Goal: Communication & Community: Participate in discussion

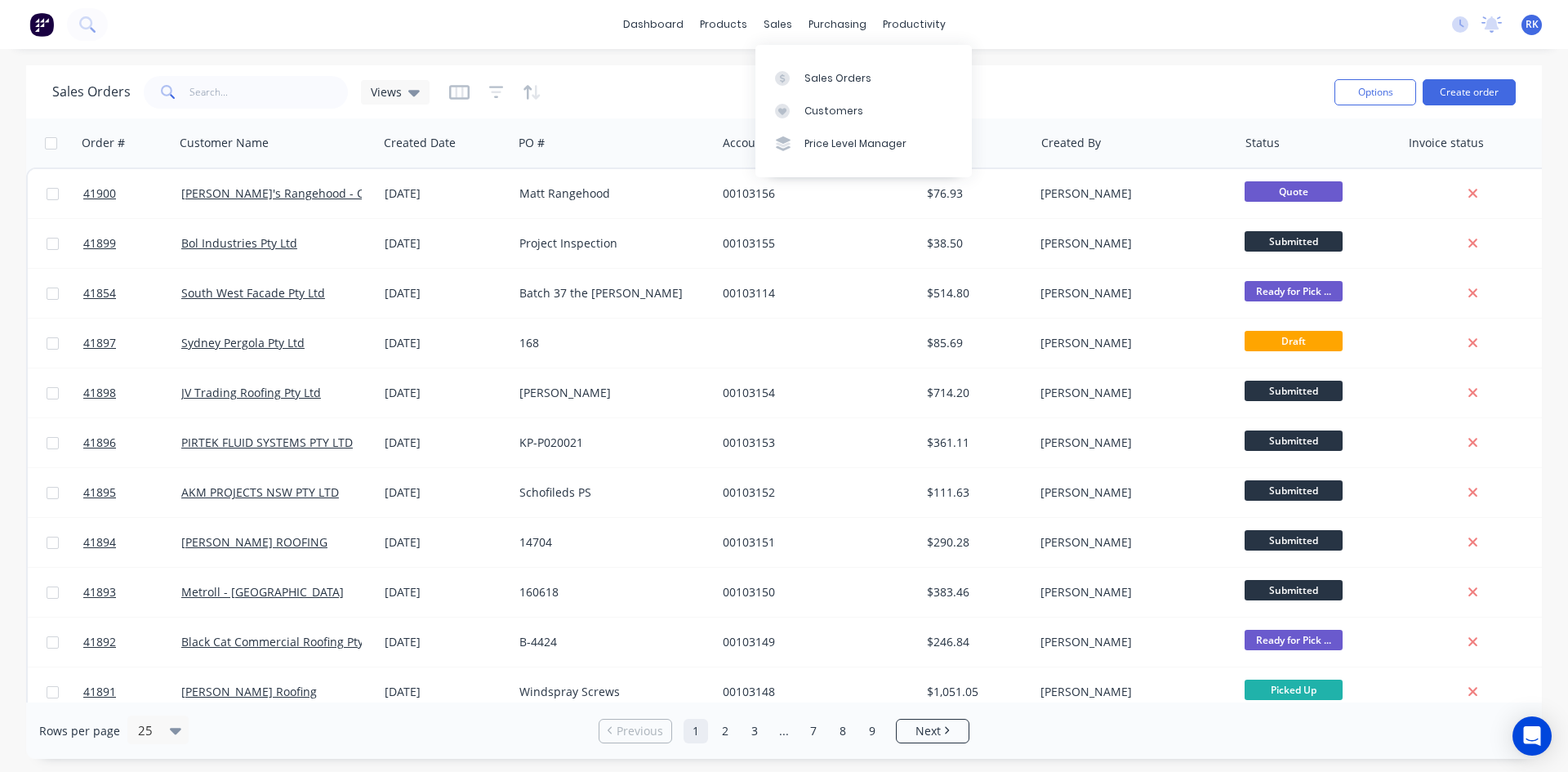
click at [774, 19] on div "sales" at bounding box center [778, 25] width 45 height 25
click at [845, 82] on div "Sales Orders" at bounding box center [838, 77] width 67 height 14
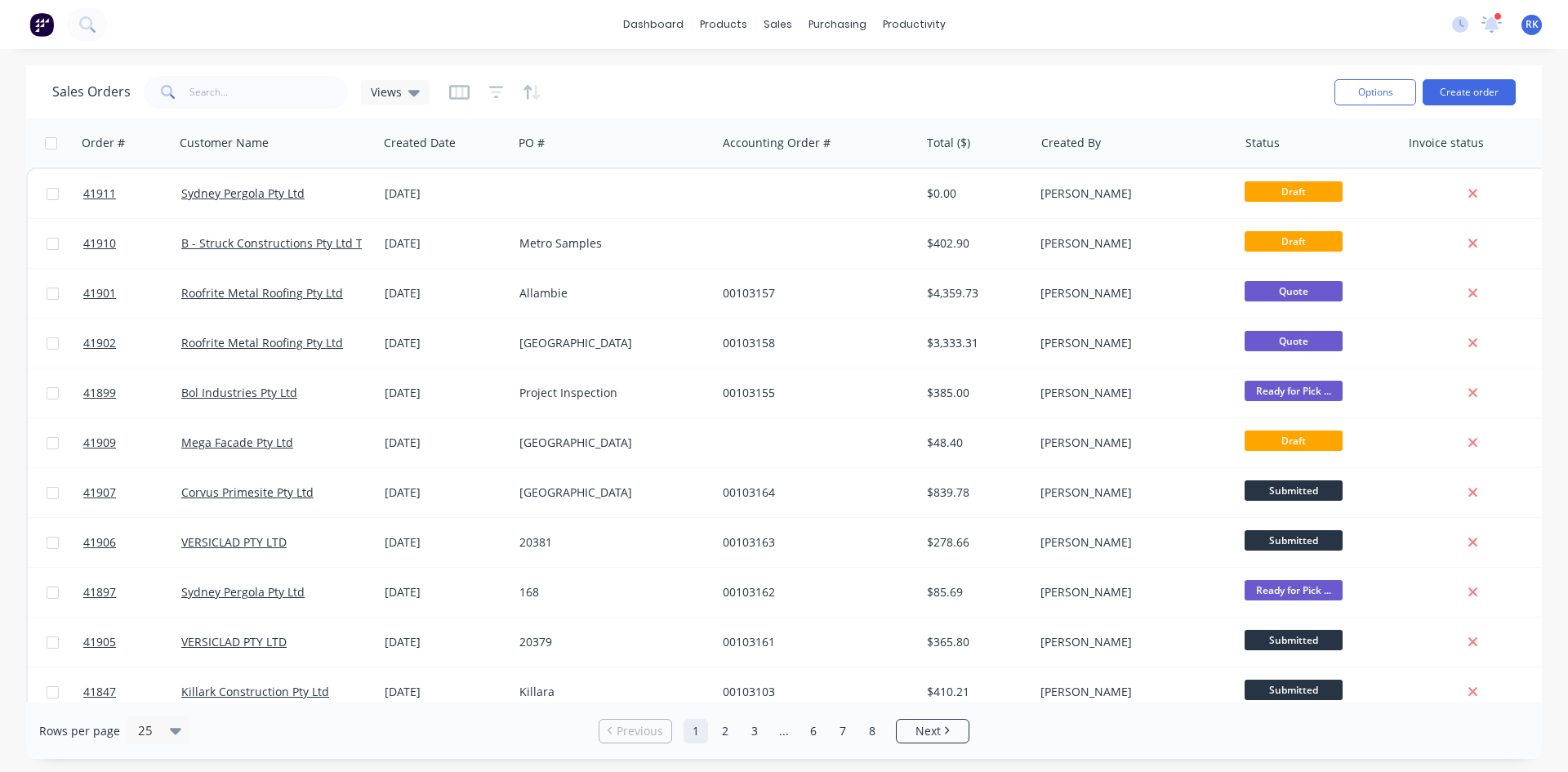
click at [1496, 19] on div at bounding box center [1497, 16] width 9 height 9
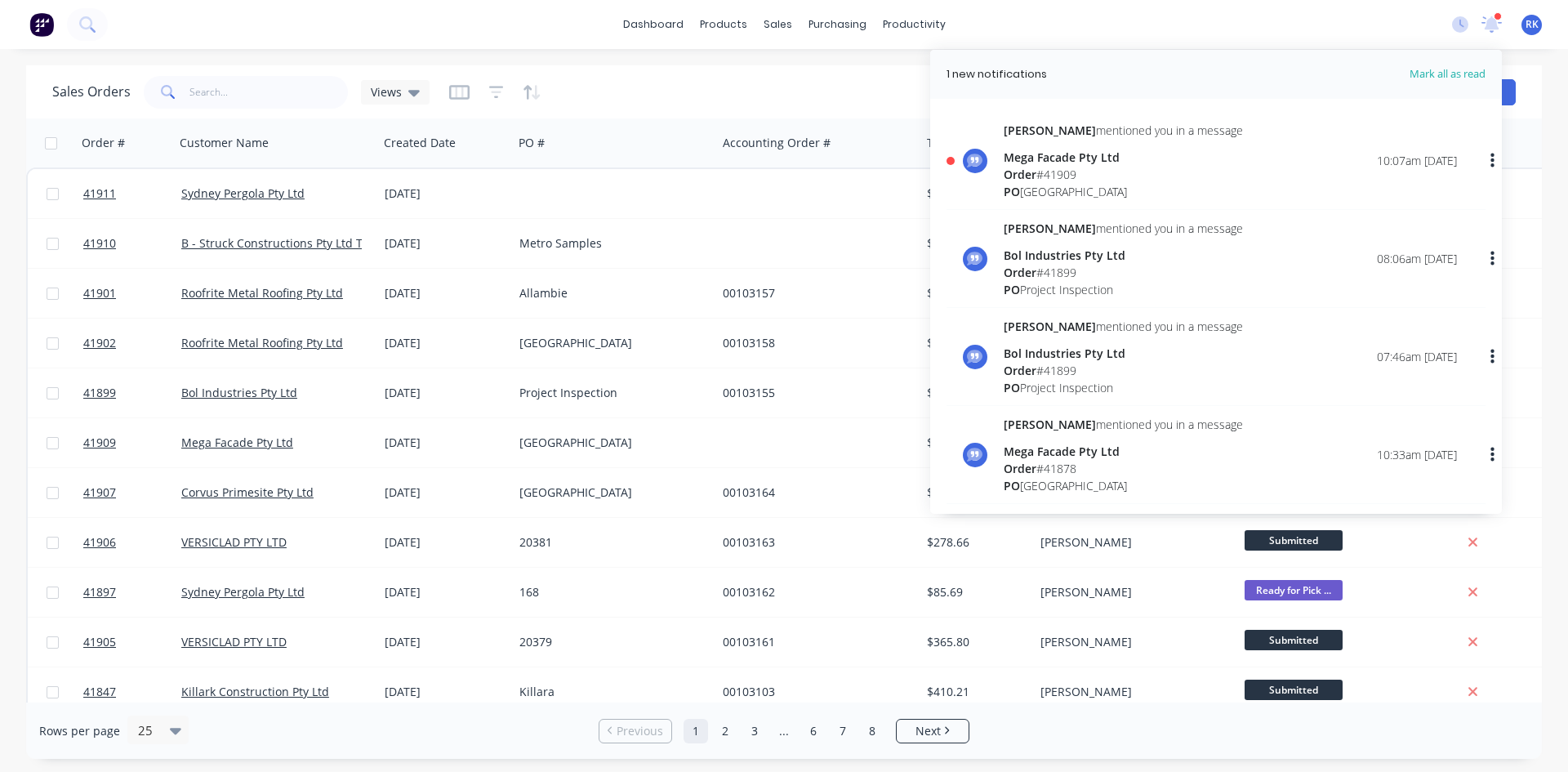
click at [1035, 177] on span "Order" at bounding box center [1020, 175] width 32 height 15
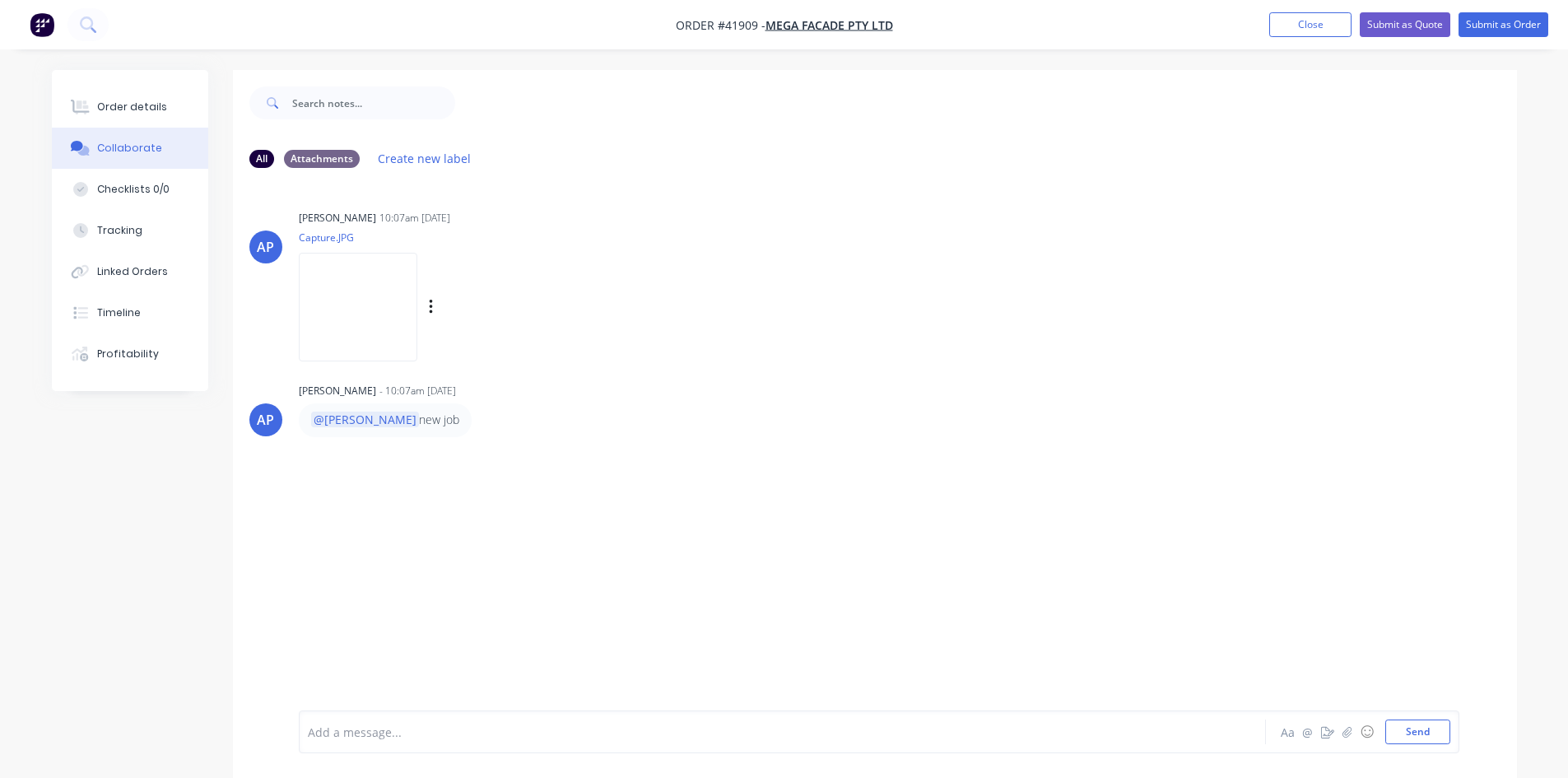
click at [369, 299] on img at bounding box center [358, 307] width 118 height 108
click at [140, 178] on button "Checklists 0/0" at bounding box center [130, 188] width 157 height 41
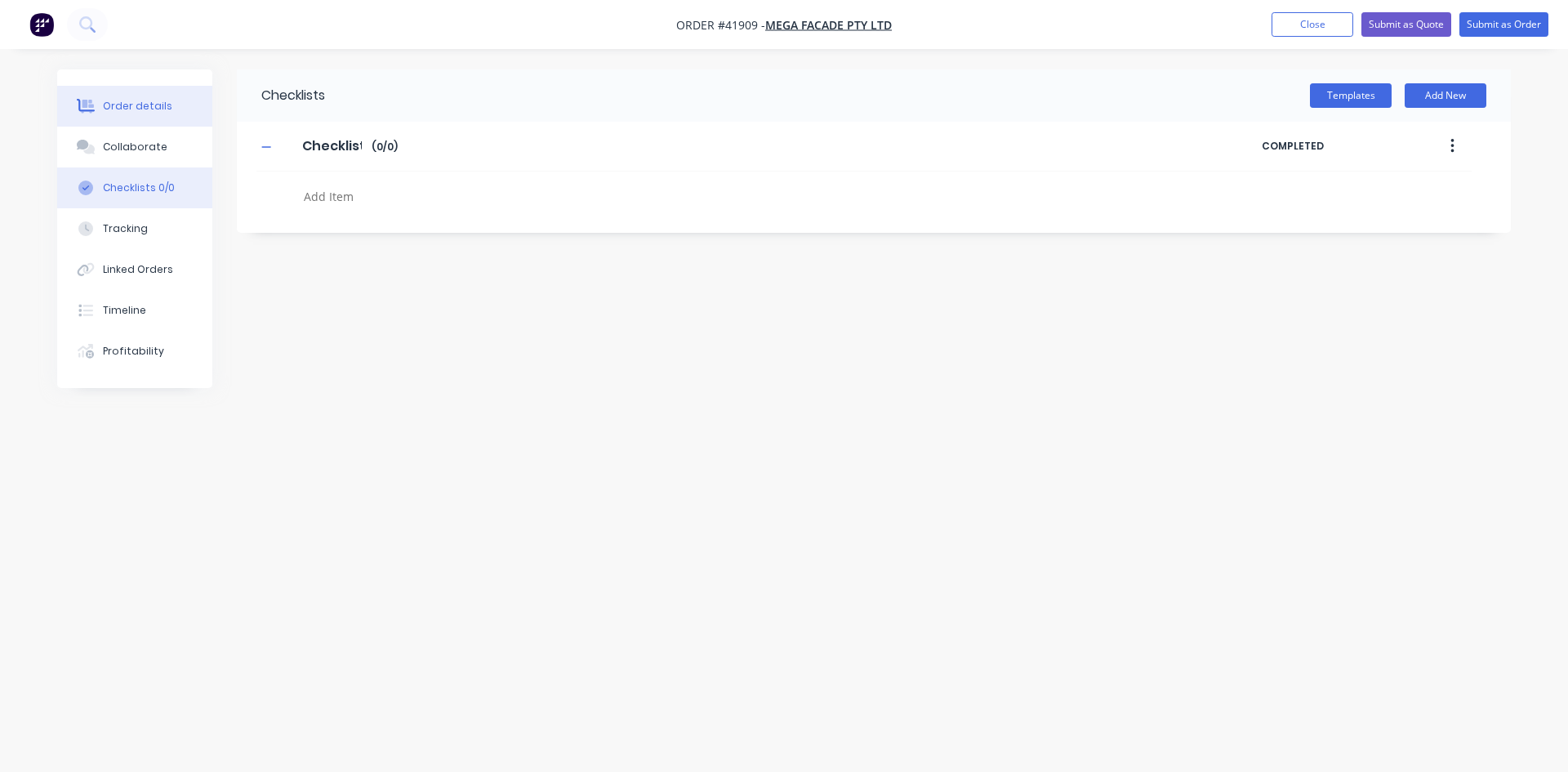
click at [141, 99] on div "Order details" at bounding box center [137, 106] width 70 height 14
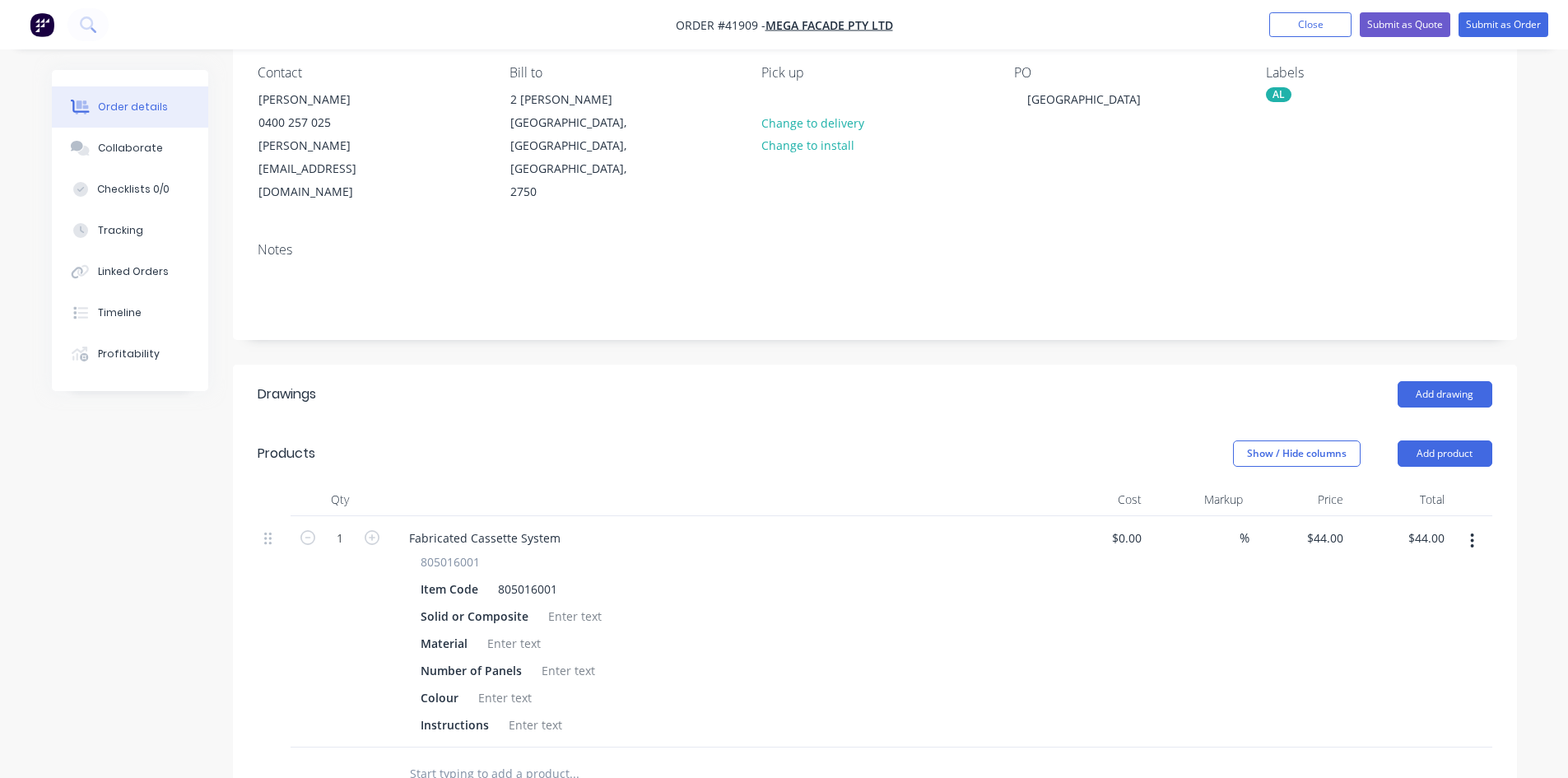
scroll to position [164, 0]
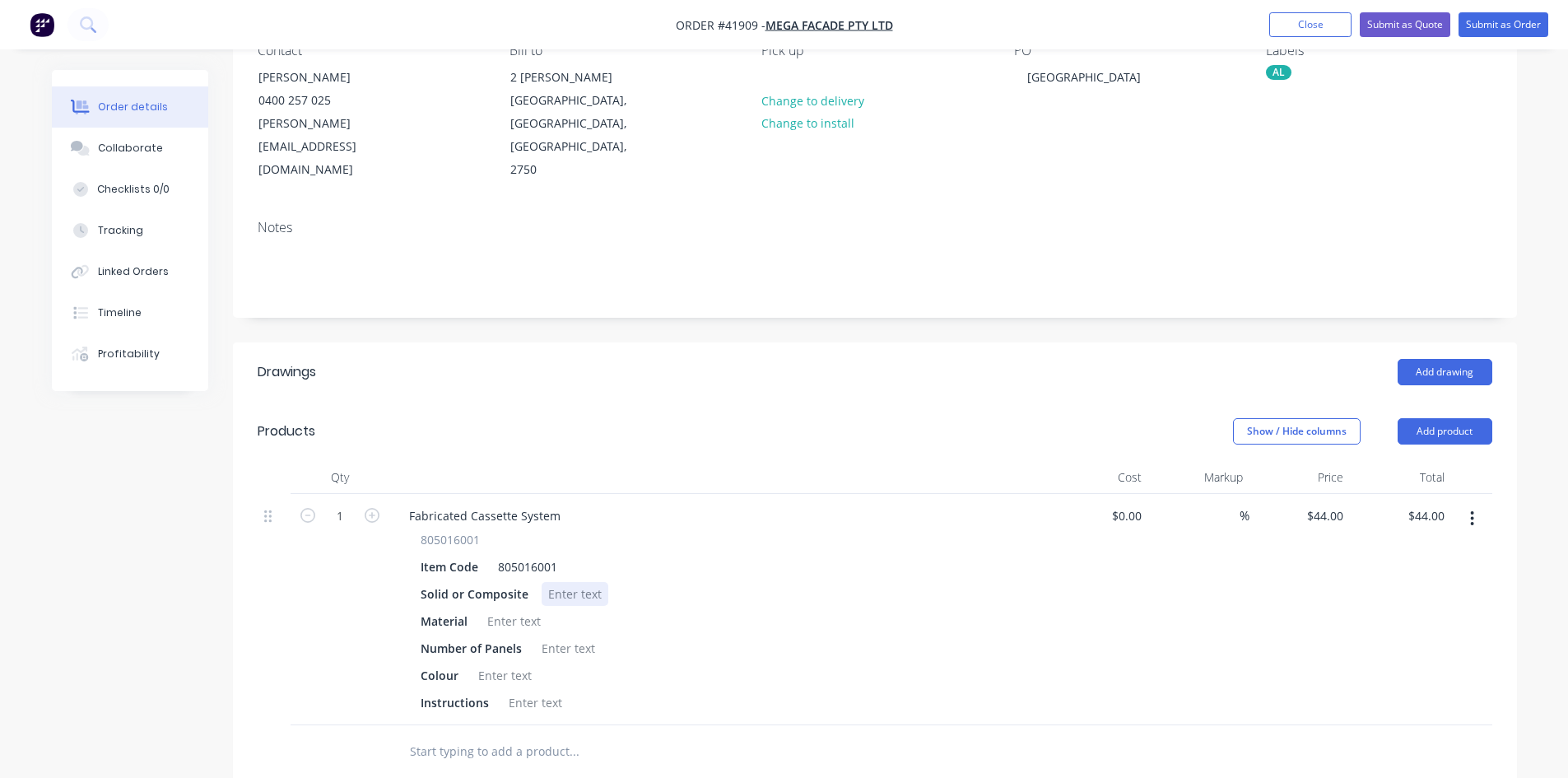
click at [567, 582] on div at bounding box center [574, 593] width 66 height 24
drag, startPoint x: 607, startPoint y: 548, endPoint x: 543, endPoint y: 550, distance: 64.0
click at [543, 582] on div "COMPOSITE( G2)" at bounding box center [594, 593] width 104 height 24
click at [510, 609] on div at bounding box center [514, 620] width 66 height 24
click at [570, 637] on div at bounding box center [568, 648] width 66 height 24
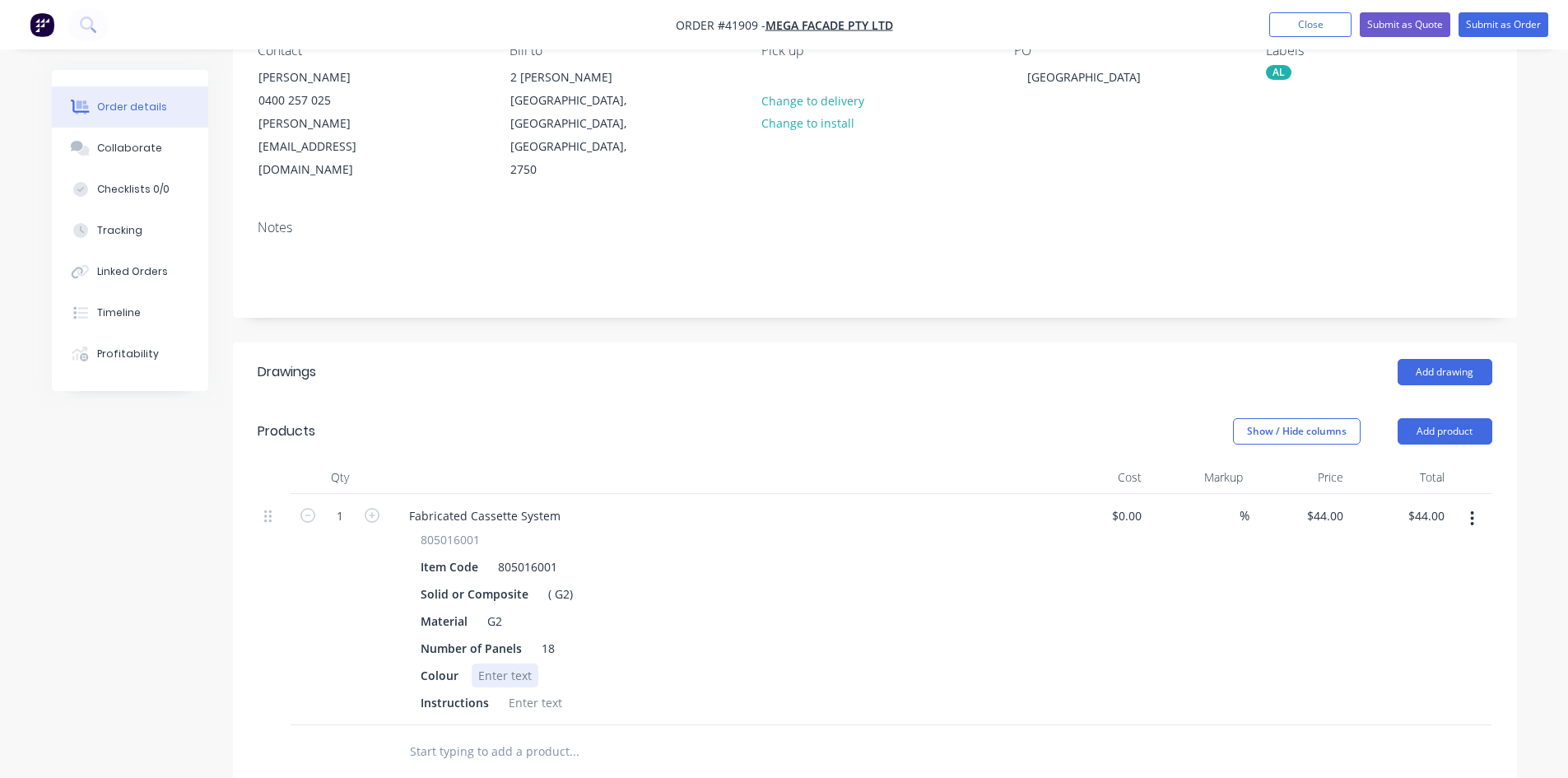
click at [501, 664] on div at bounding box center [504, 675] width 66 height 24
click at [513, 690] on div at bounding box center [535, 702] width 66 height 24
click at [698, 504] on div "Fabricated Cassette System" at bounding box center [719, 515] width 645 height 24
click at [135, 145] on div "Collaborate" at bounding box center [130, 147] width 65 height 14
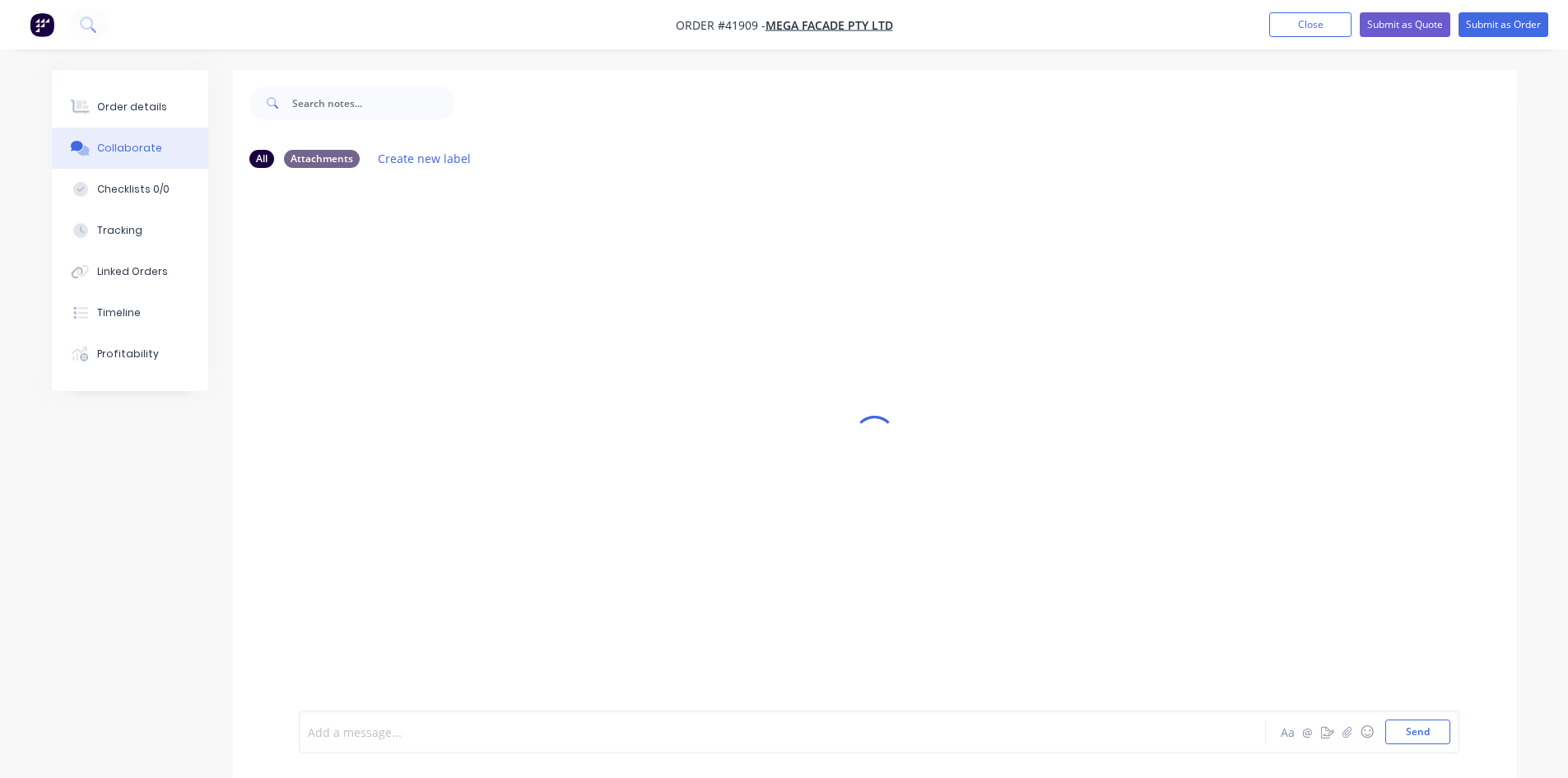
click at [394, 733] on div at bounding box center [737, 732] width 856 height 17
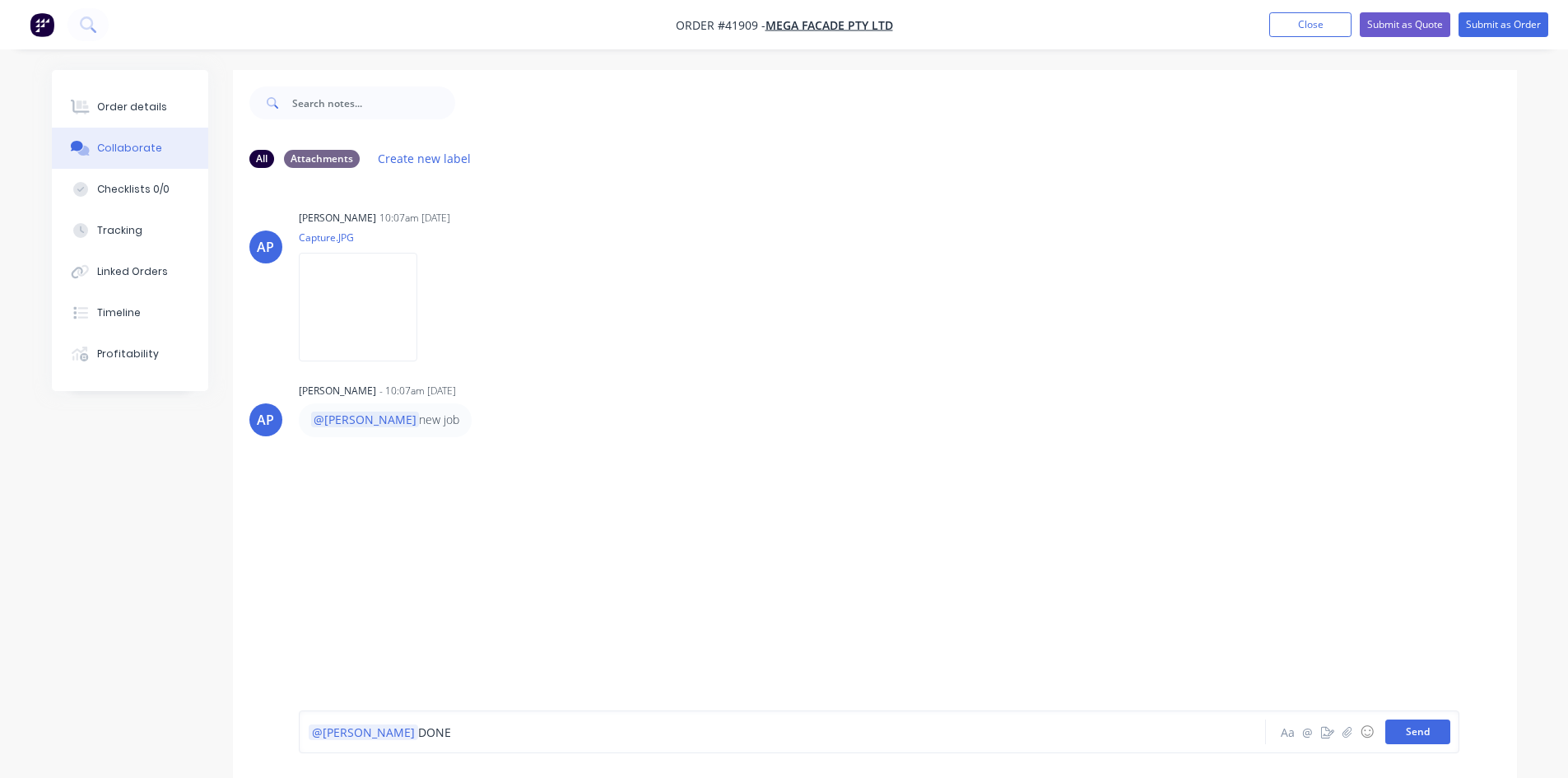
click at [1413, 732] on button "Send" at bounding box center [1418, 732] width 65 height 25
click at [1317, 452] on div "AP [PERSON_NAME] 10:07am [DATE] Capture.JPG Labels Download AP [PERSON_NAME] - …" at bounding box center [874, 445] width 1284 height 529
click at [411, 272] on img at bounding box center [358, 307] width 118 height 108
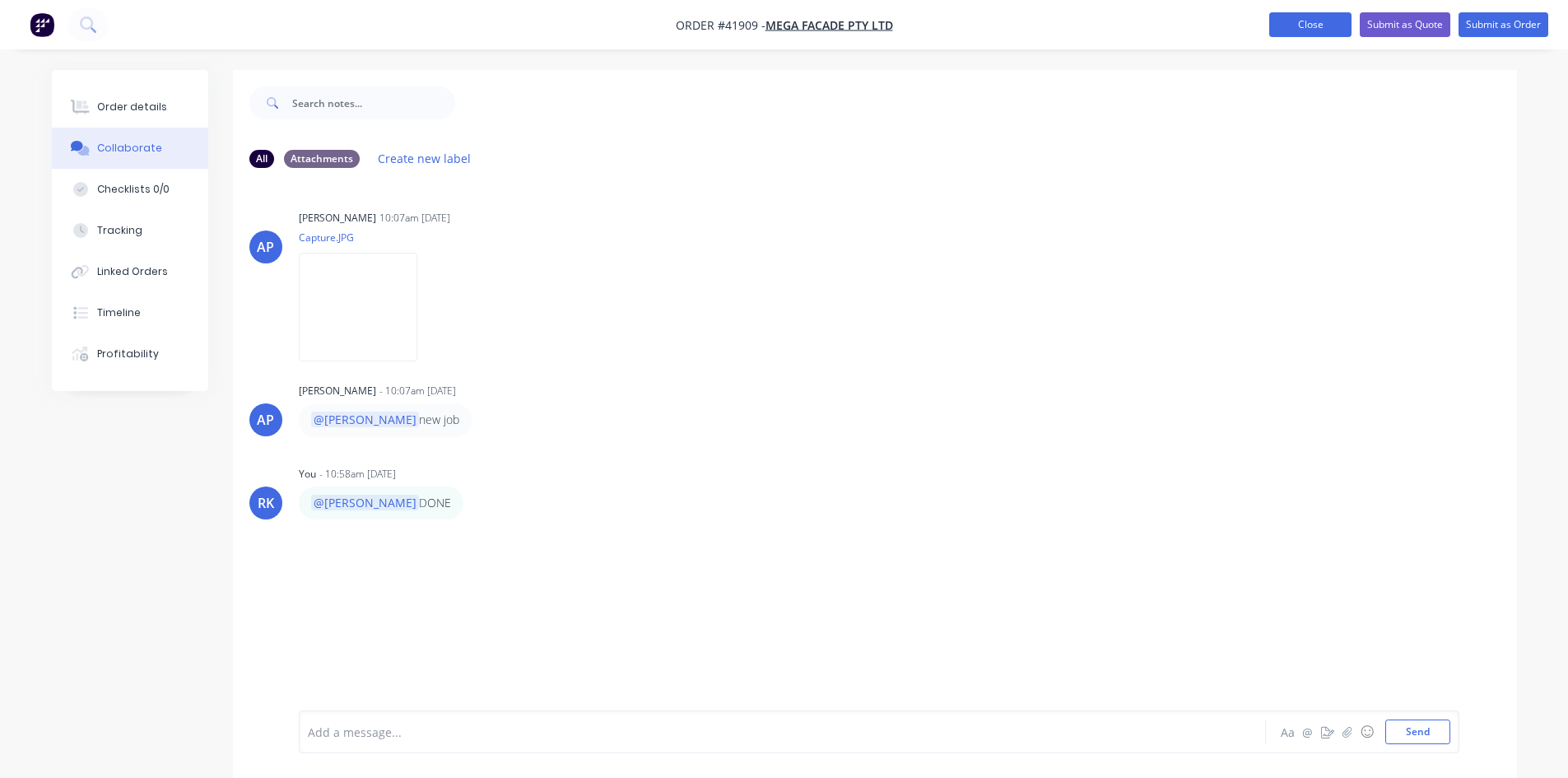
click at [1278, 13] on button "Close" at bounding box center [1311, 25] width 83 height 25
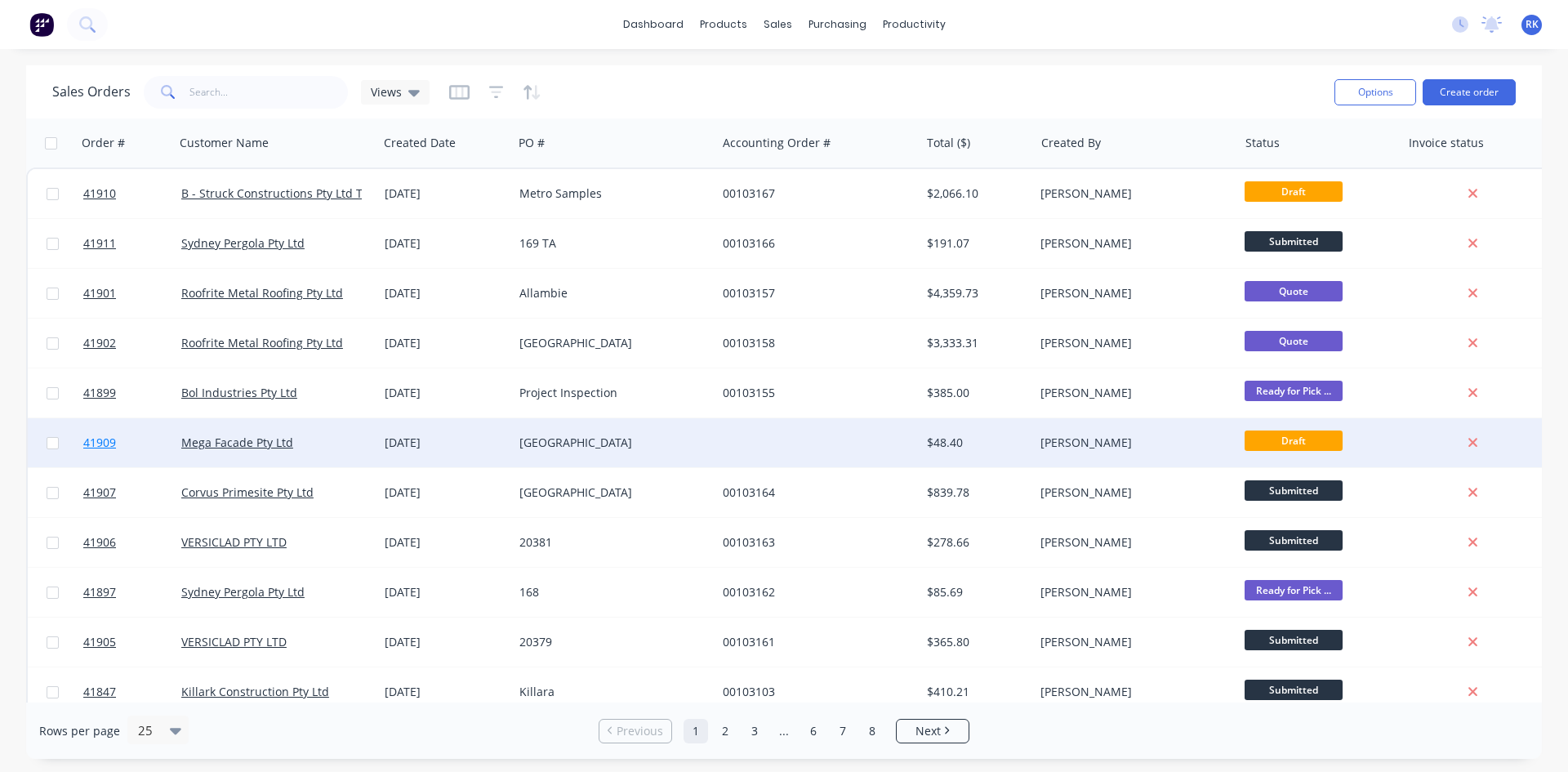
click at [149, 434] on link "41909" at bounding box center [132, 442] width 98 height 49
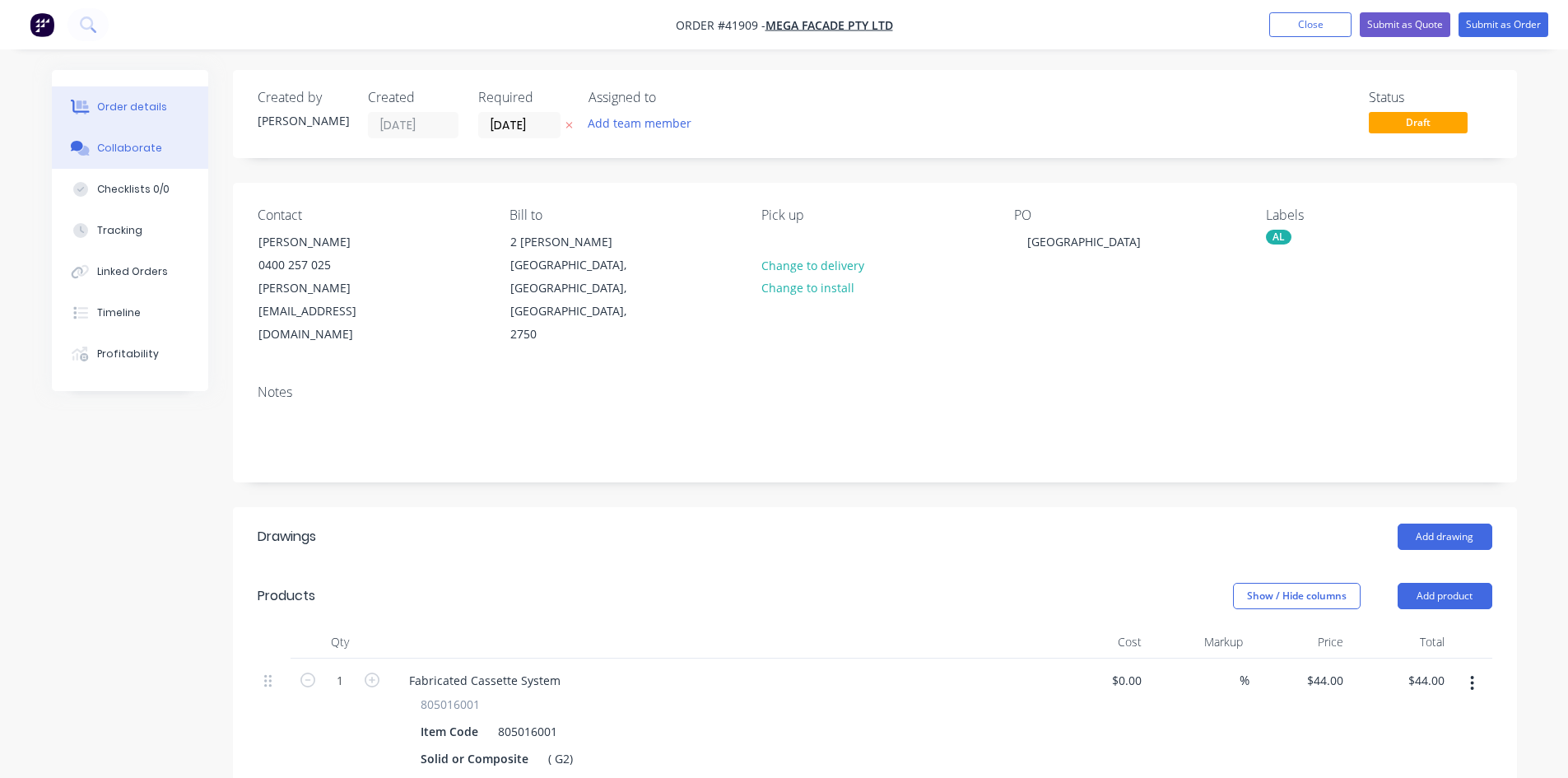
click at [157, 159] on button "Collaborate" at bounding box center [130, 148] width 157 height 41
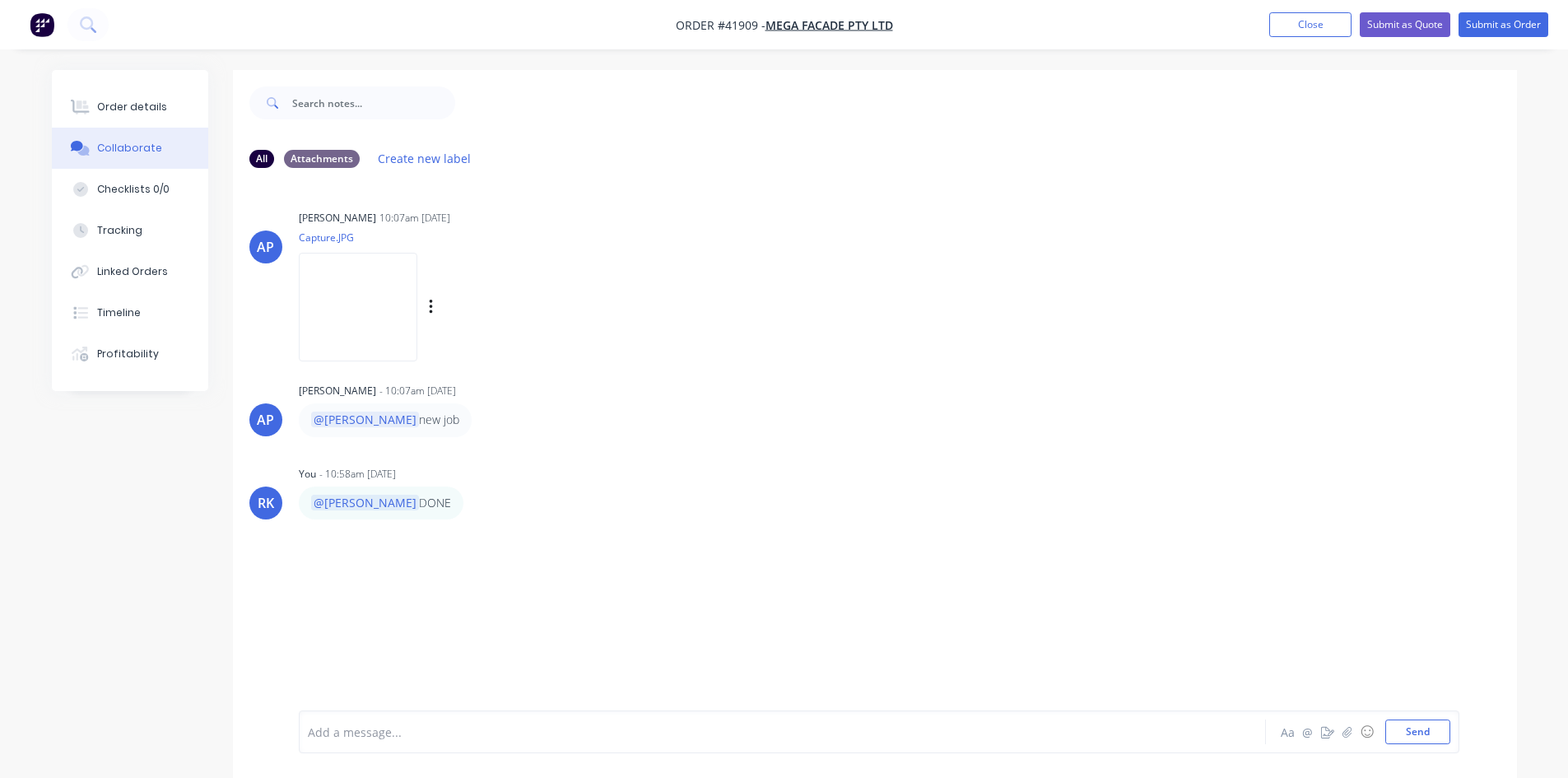
click at [388, 331] on img at bounding box center [358, 307] width 118 height 108
click at [1320, 26] on button "Close" at bounding box center [1311, 25] width 83 height 25
